Goal: Find specific page/section: Find specific page/section

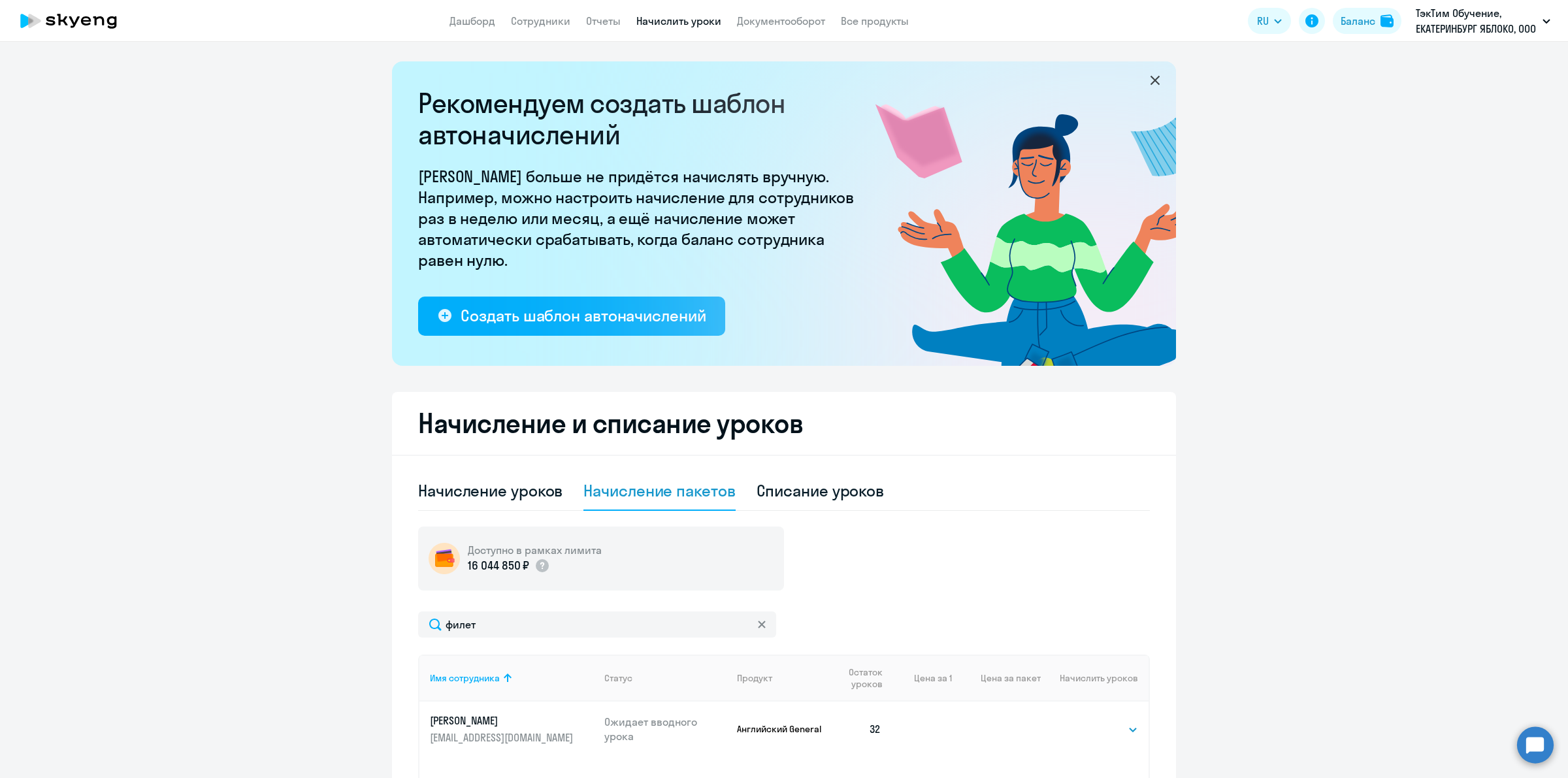
select select "10"
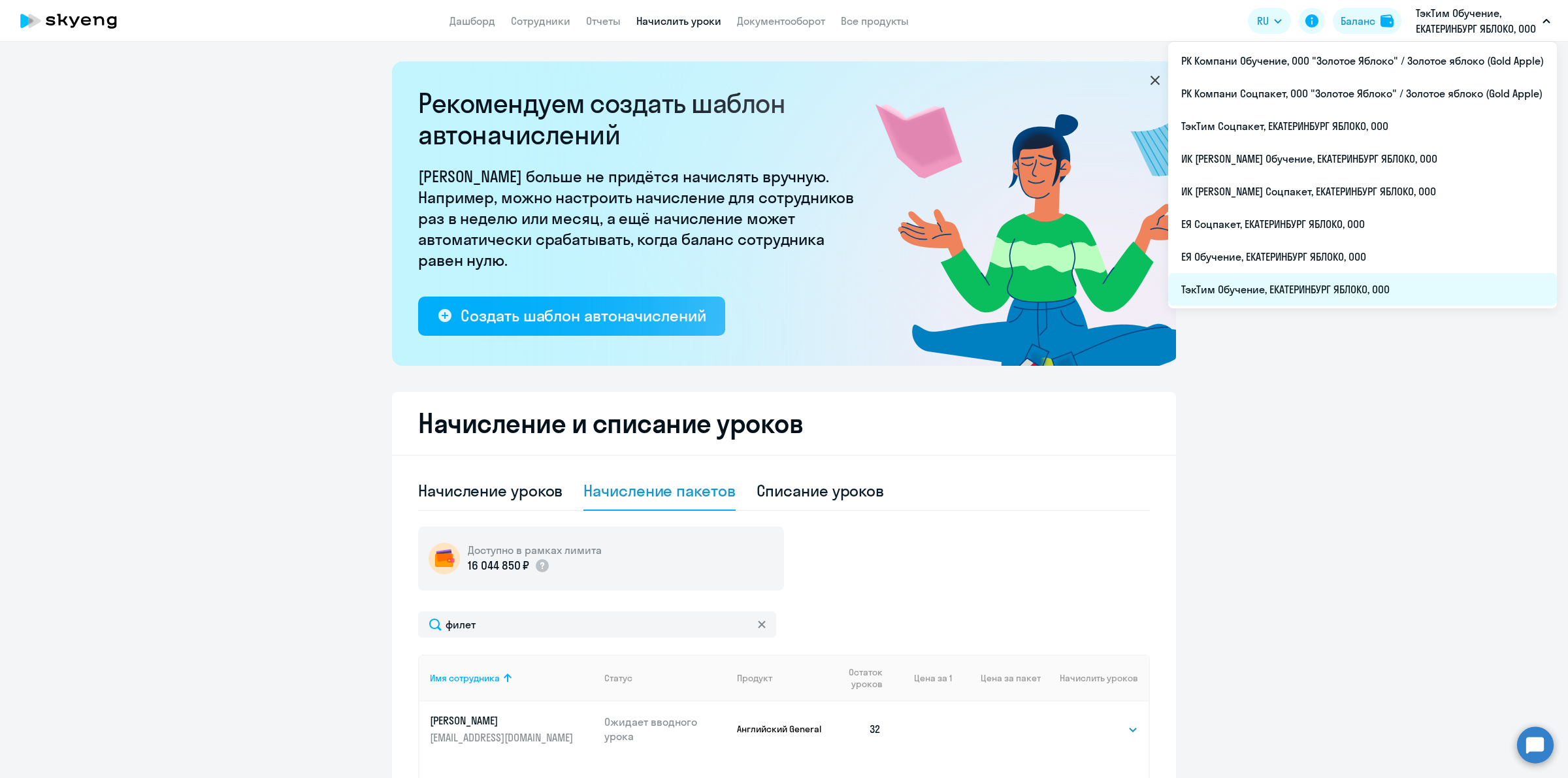
click at [1326, 288] on li "ТэкТим Обучение, ЕКАТЕРИНБУРГ ЯБЛОКО, ООО" at bounding box center [1363, 289] width 389 height 33
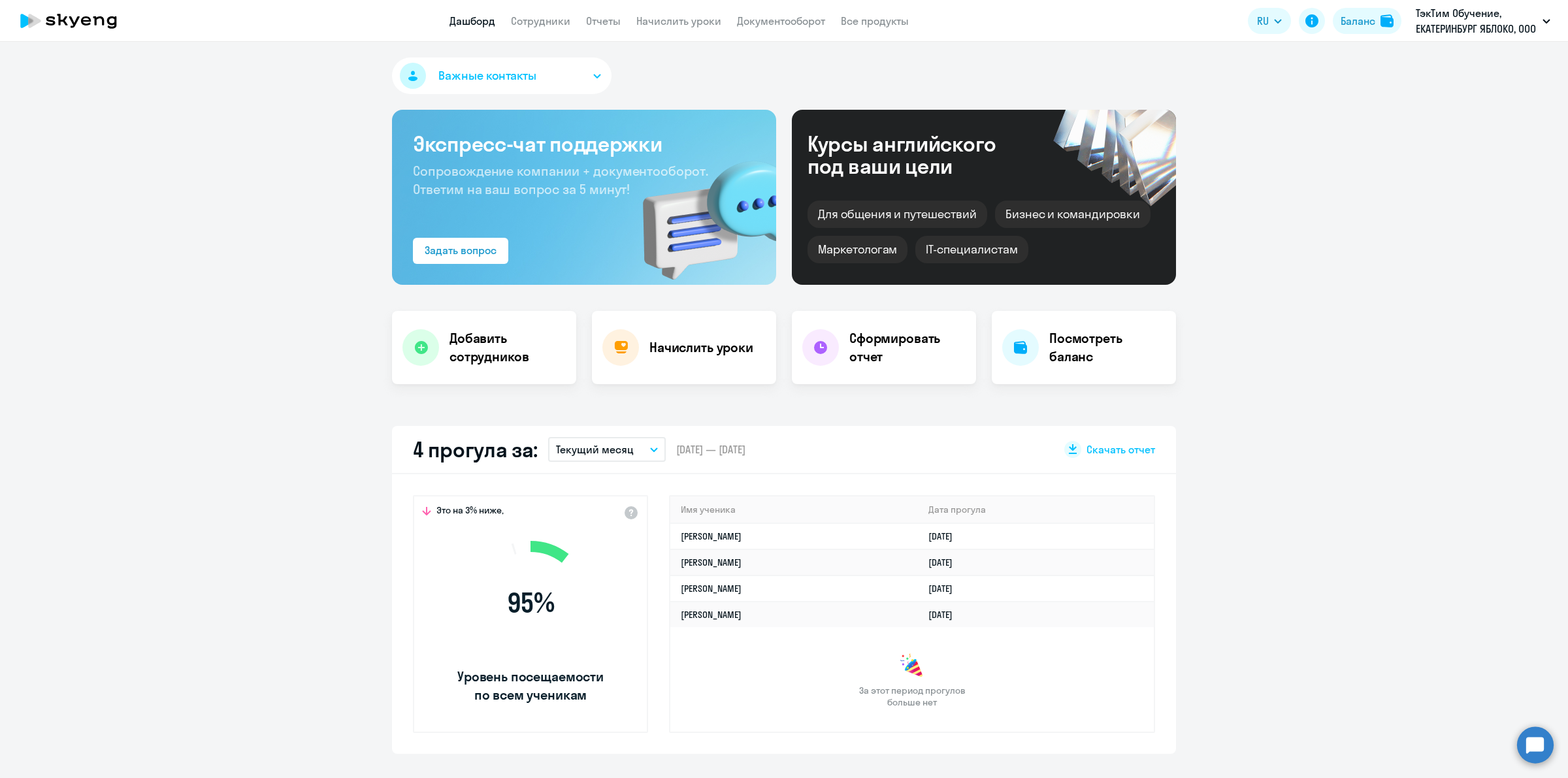
scroll to position [82, 0]
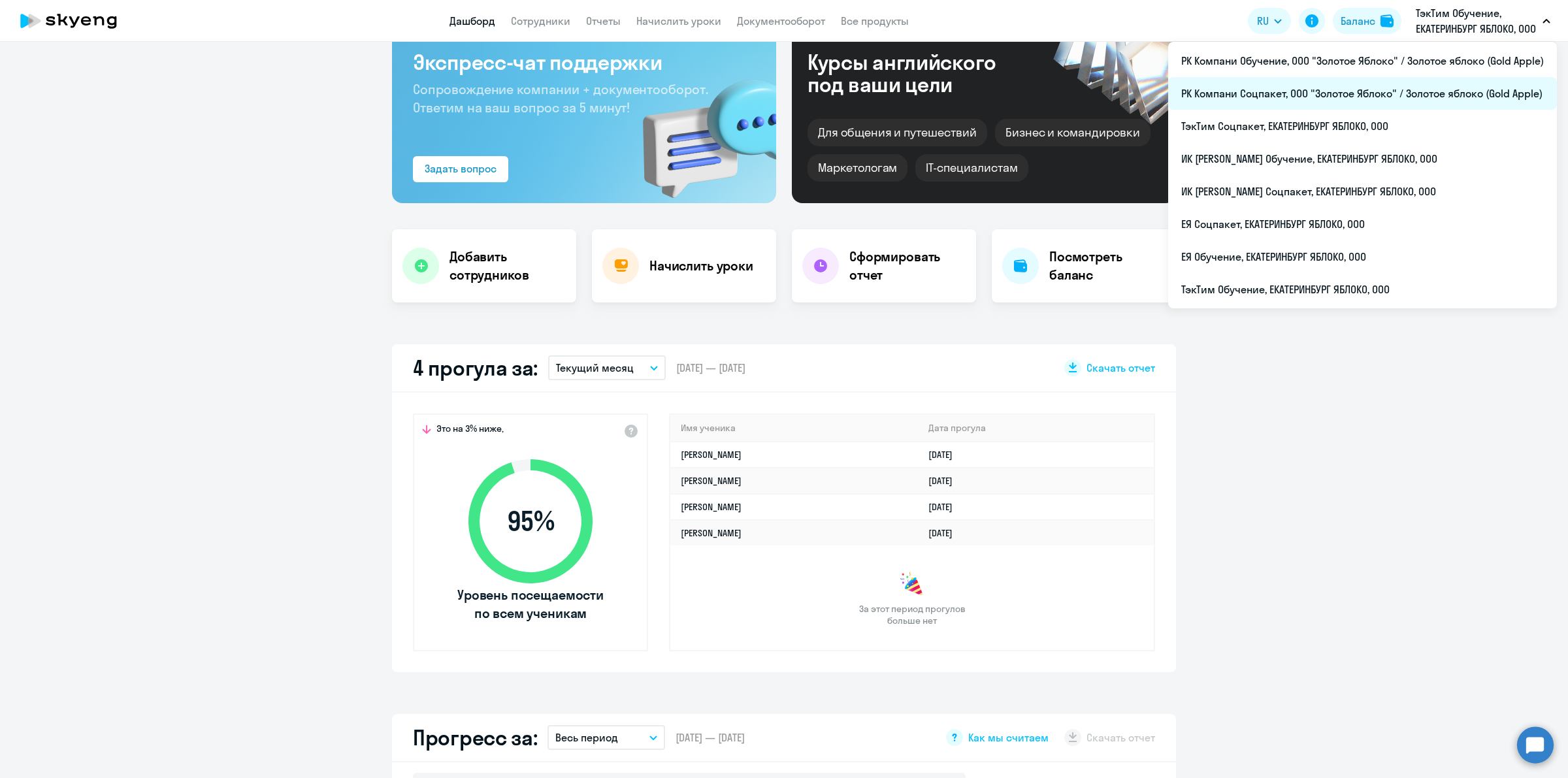
click at [1354, 99] on li "РК Компани Соцпакет, ООО "Золотое Яблоко" / Золотое яблоко (Gold Apple)" at bounding box center [1363, 93] width 389 height 33
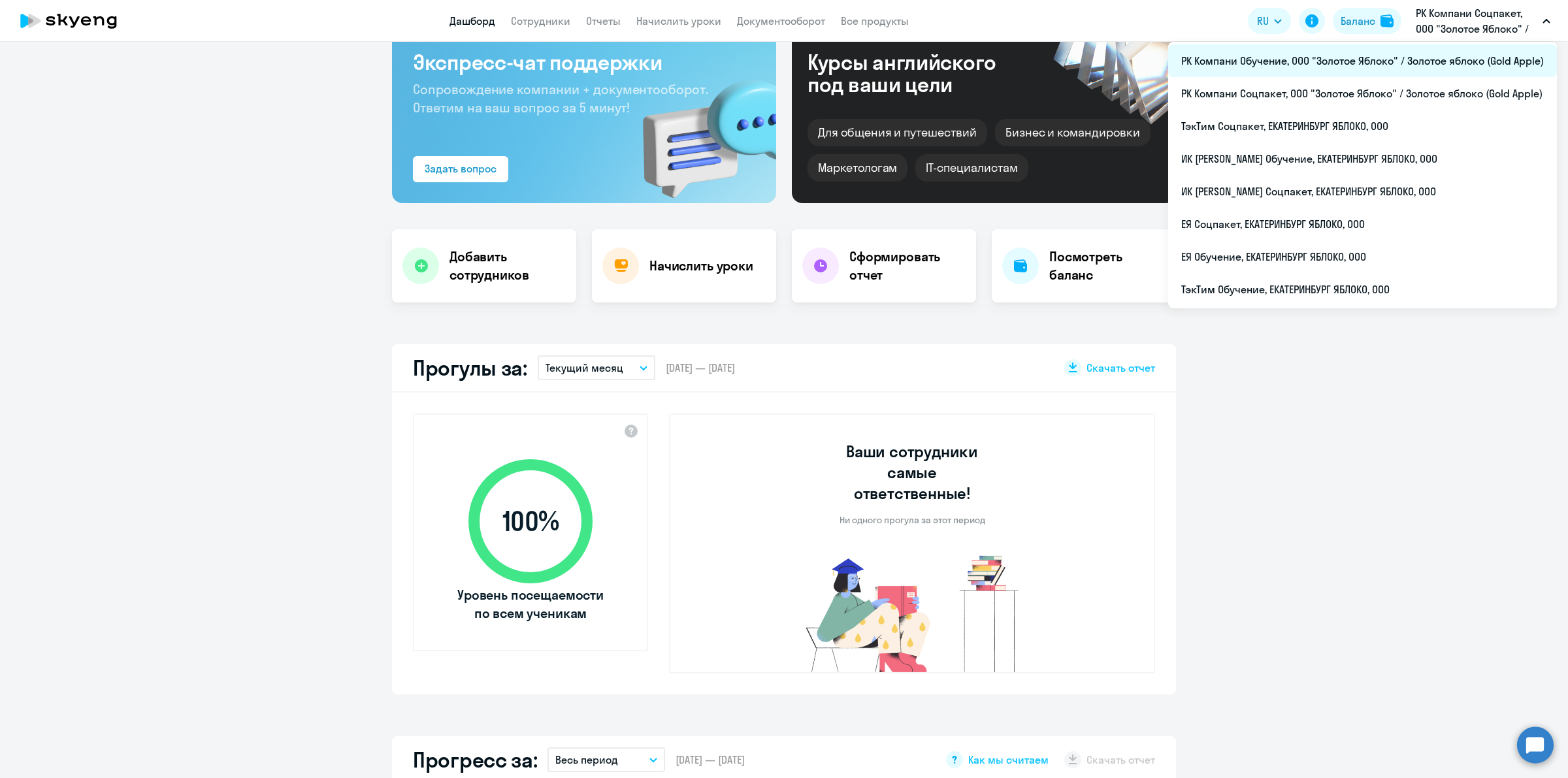
click at [1400, 62] on li "РК Компани Обучение, ООО "Золотое Яблоко" / Золотое яблоко (Gold Apple)" at bounding box center [1363, 61] width 389 height 33
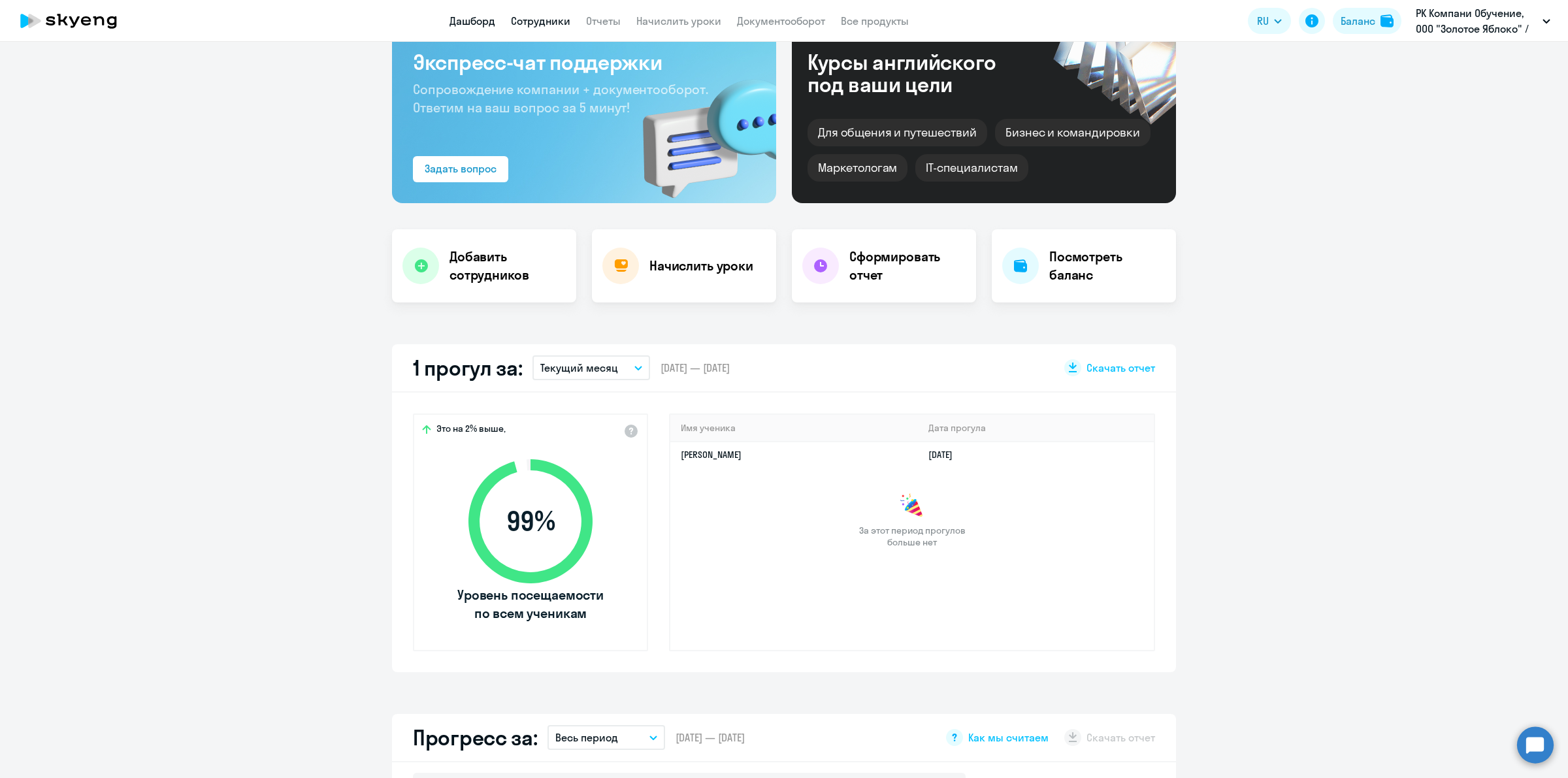
click at [538, 24] on link "Сотрудники" at bounding box center [541, 21] width 59 height 13
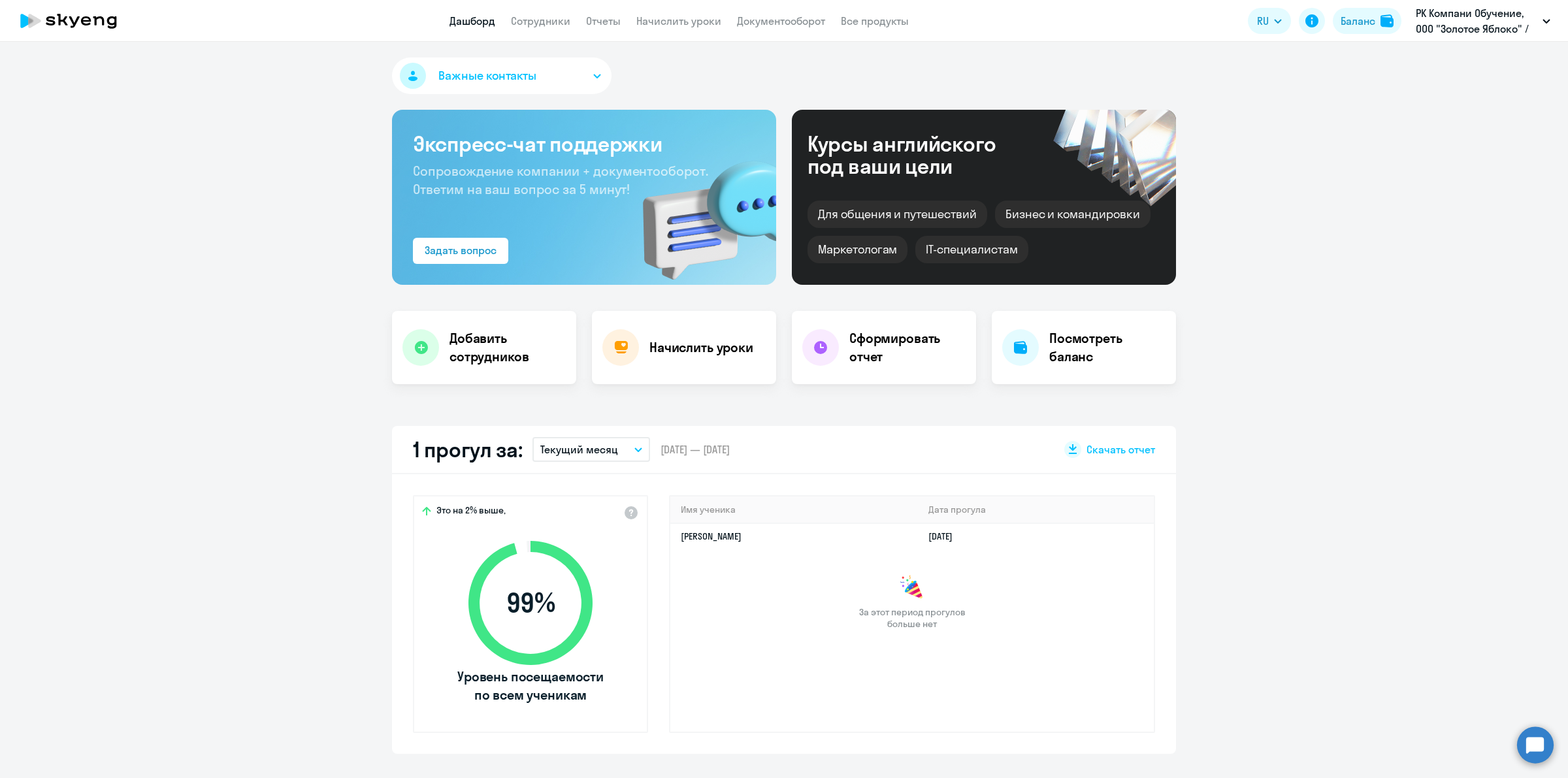
select select "30"
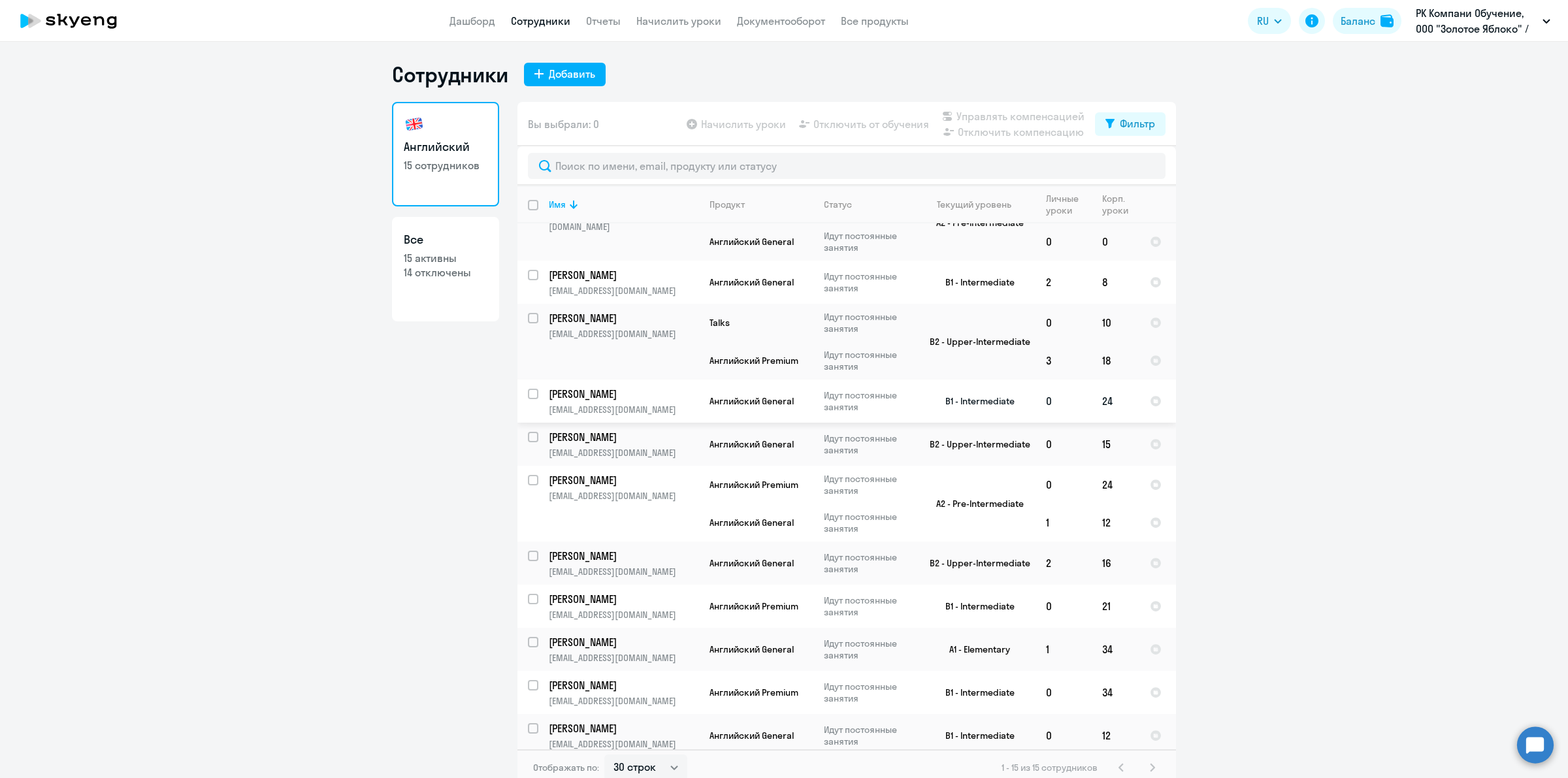
scroll to position [210, 0]
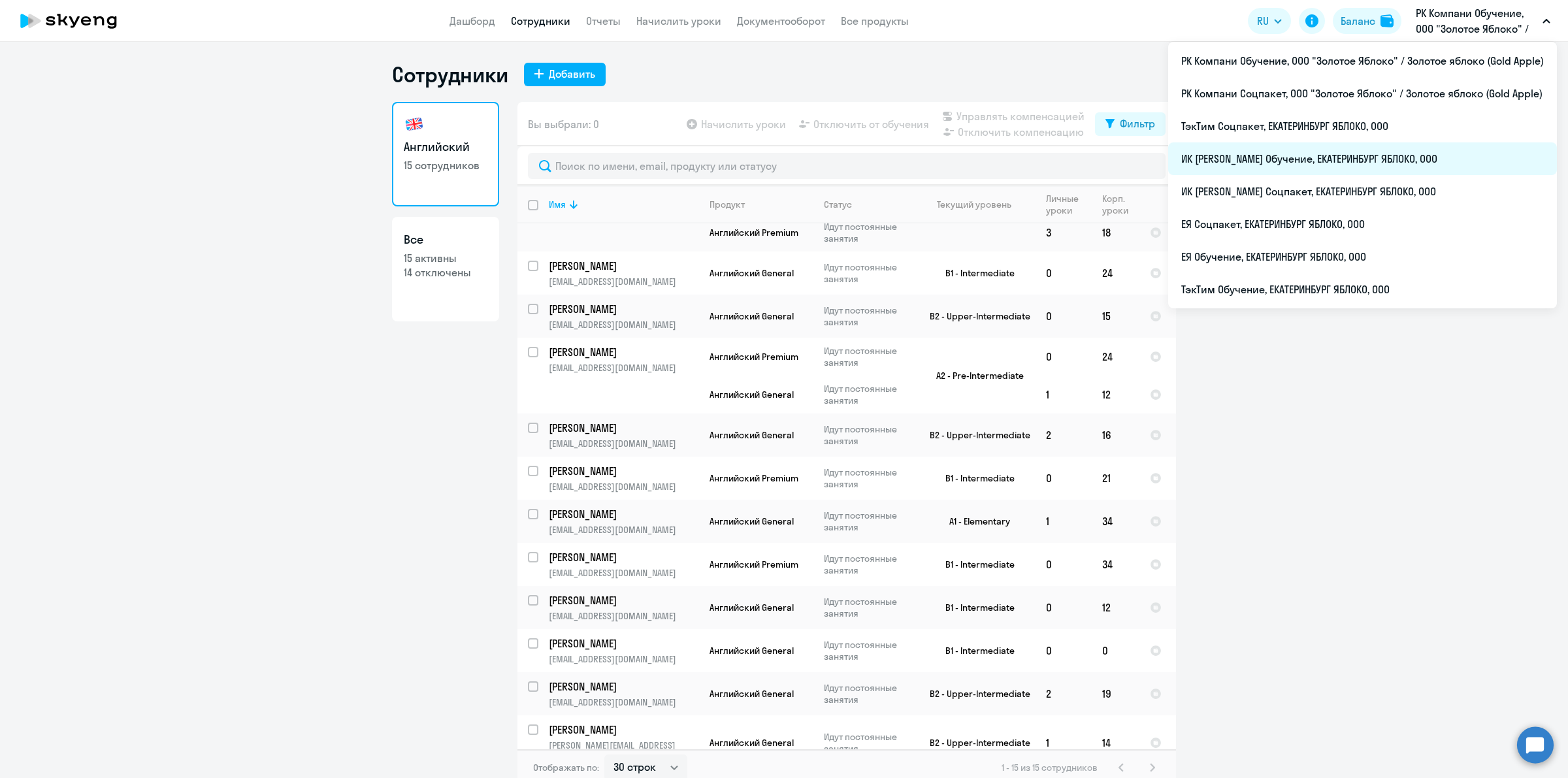
click at [1397, 151] on li "ИК [PERSON_NAME] Обучение, ЕКАТЕРИНБУРГ ЯБЛОКО, ООО" at bounding box center [1363, 159] width 389 height 33
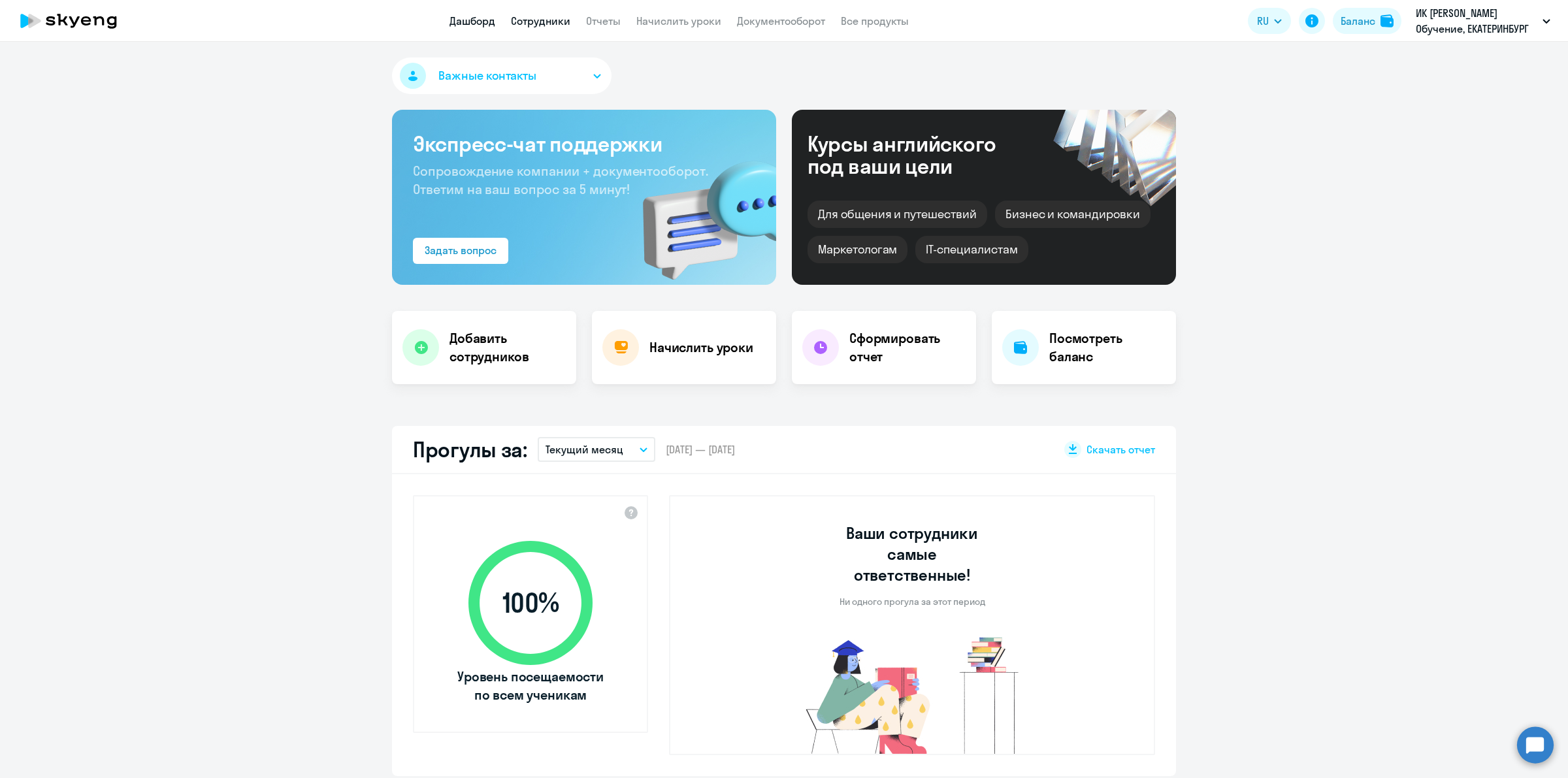
click at [559, 23] on link "Сотрудники" at bounding box center [541, 21] width 59 height 13
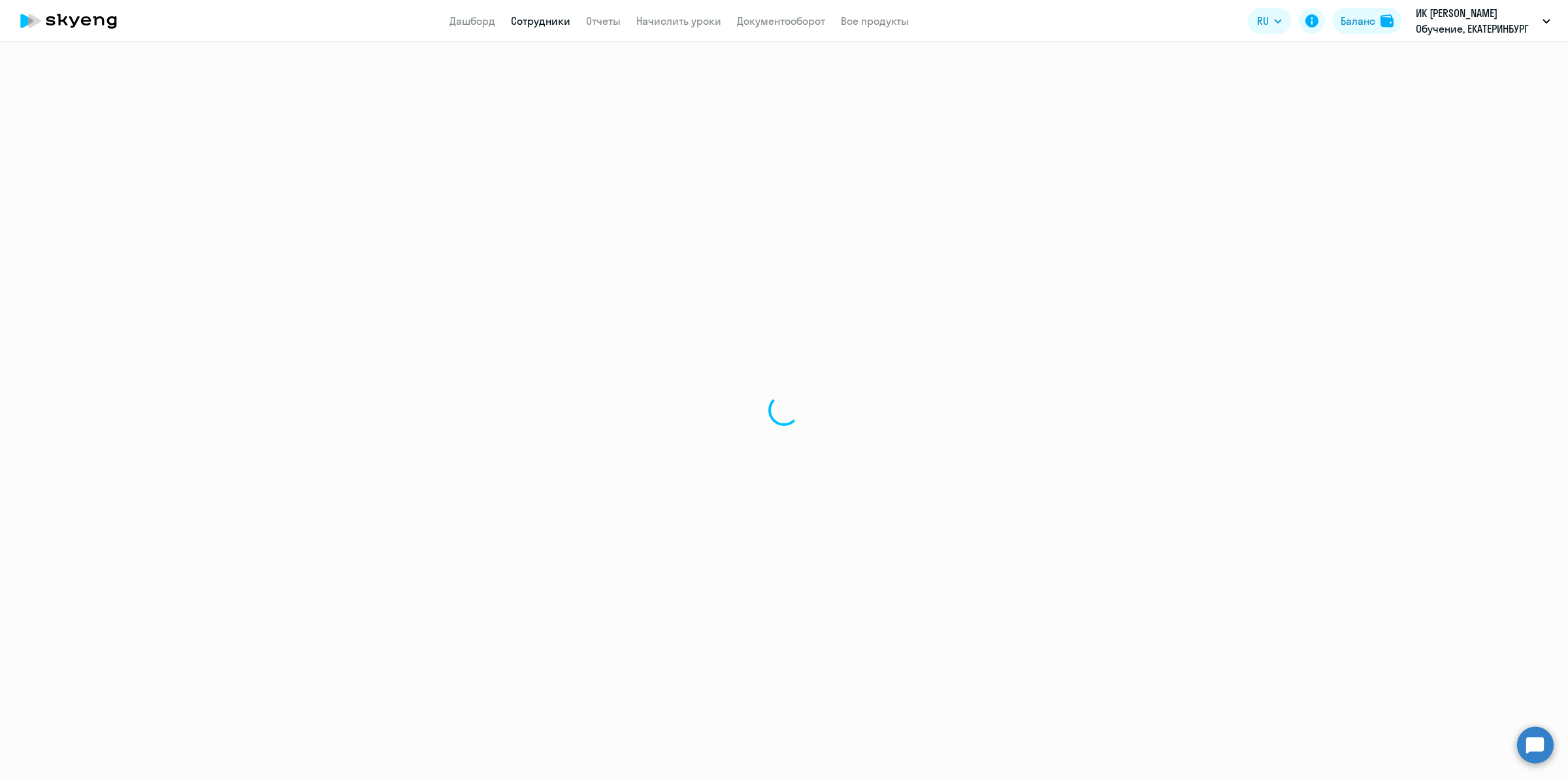
select select "30"
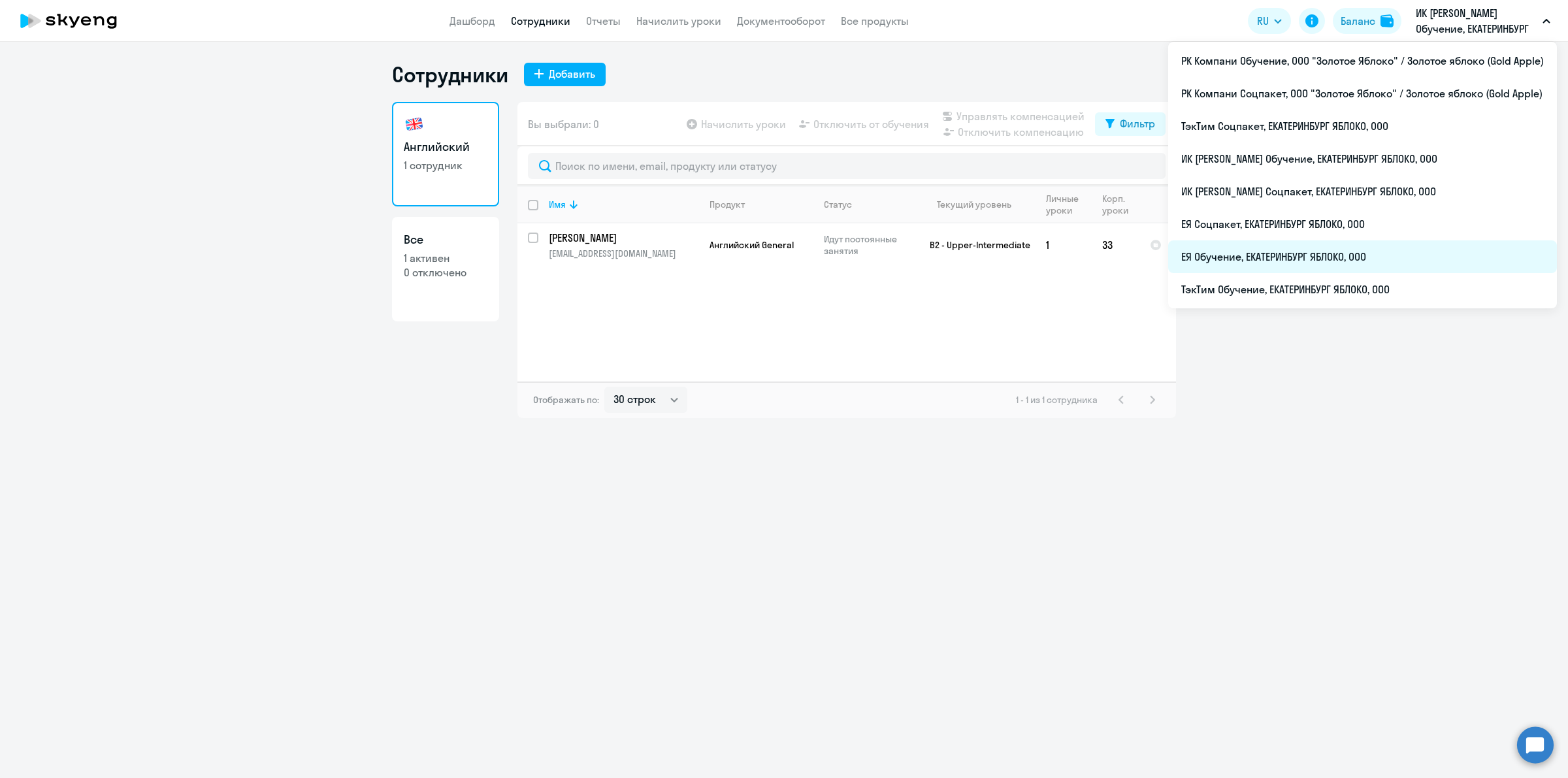
click at [1399, 247] on li "ЕЯ Обучение, ЕКАТЕРИНБУРГ ЯБЛОКО, ООО" at bounding box center [1363, 257] width 389 height 33
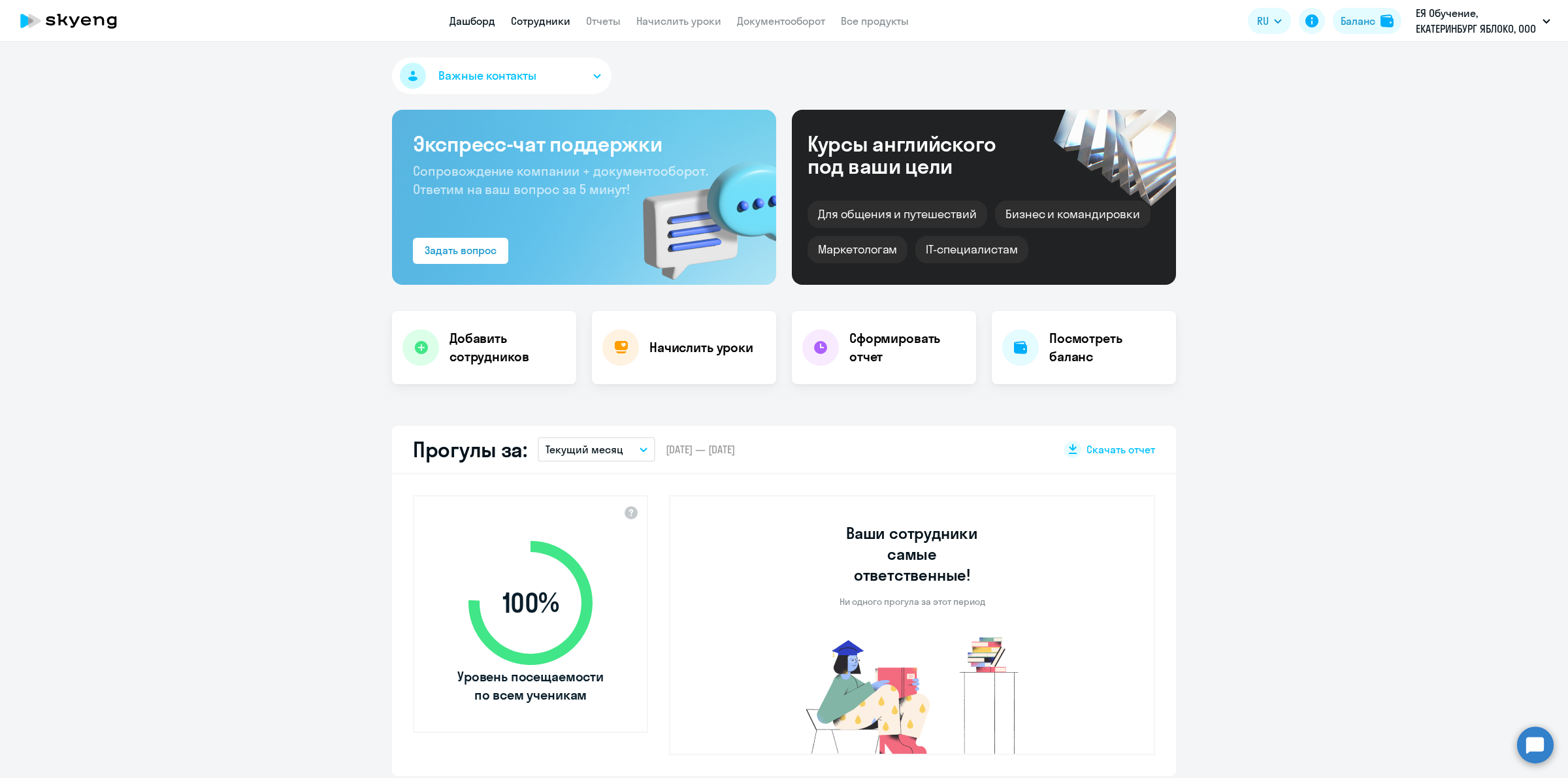
click at [559, 23] on link "Сотрудники" at bounding box center [541, 21] width 59 height 13
select select "30"
